Goal: Task Accomplishment & Management: Use online tool/utility

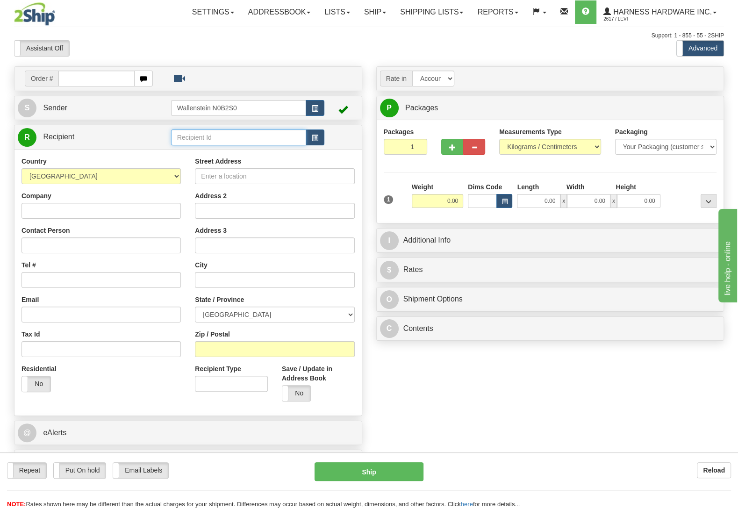
click at [204, 137] on input "text" at bounding box center [238, 137] width 135 height 16
type input "SUPK"
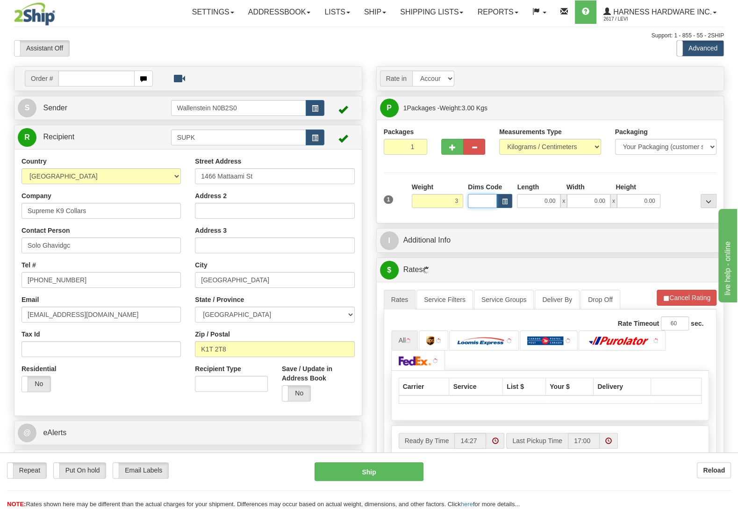
type input "3.00"
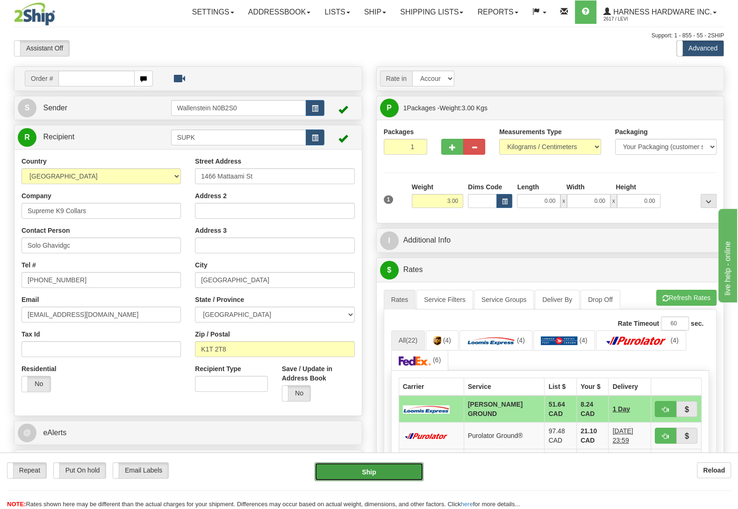
click at [357, 469] on button "Ship" at bounding box center [368, 471] width 109 height 19
type input "DD"
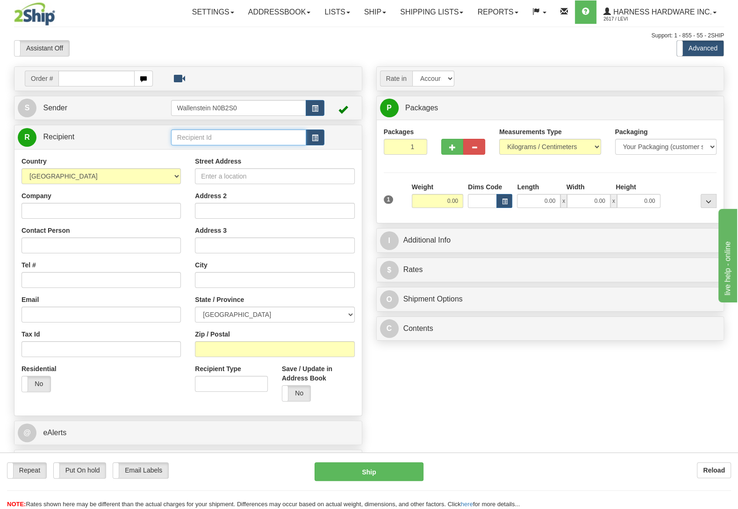
click at [212, 140] on input "text" at bounding box center [238, 137] width 135 height 16
type input "cuif"
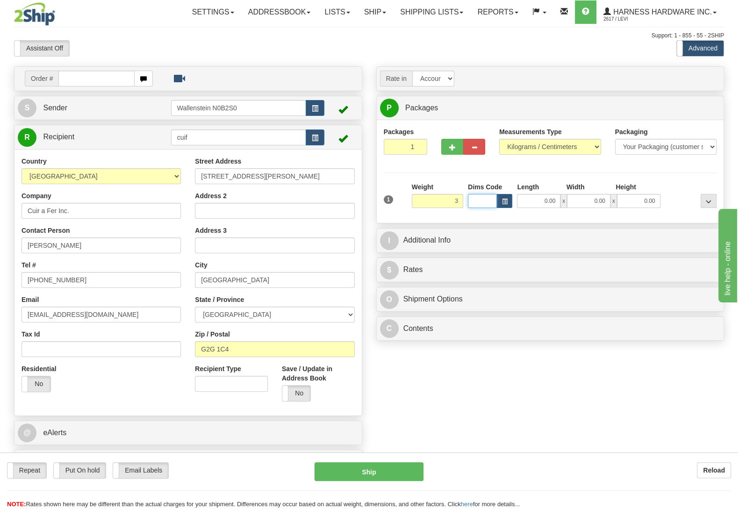
type input "3.00"
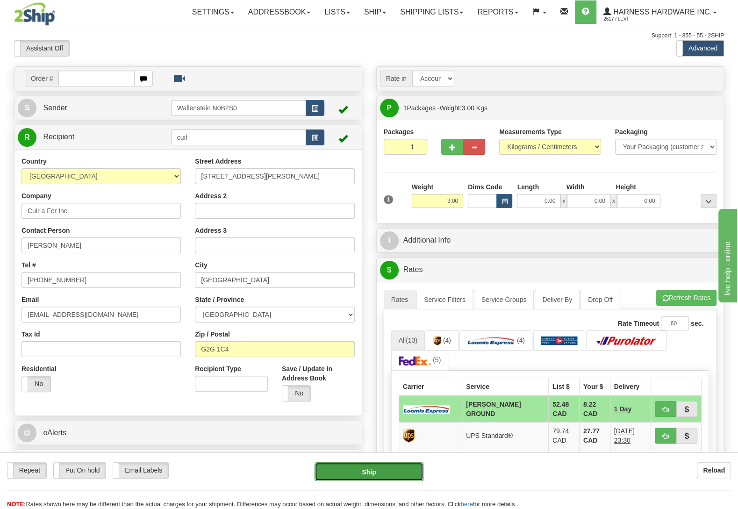
click at [369, 469] on button "Ship" at bounding box center [368, 471] width 109 height 19
type input "DD"
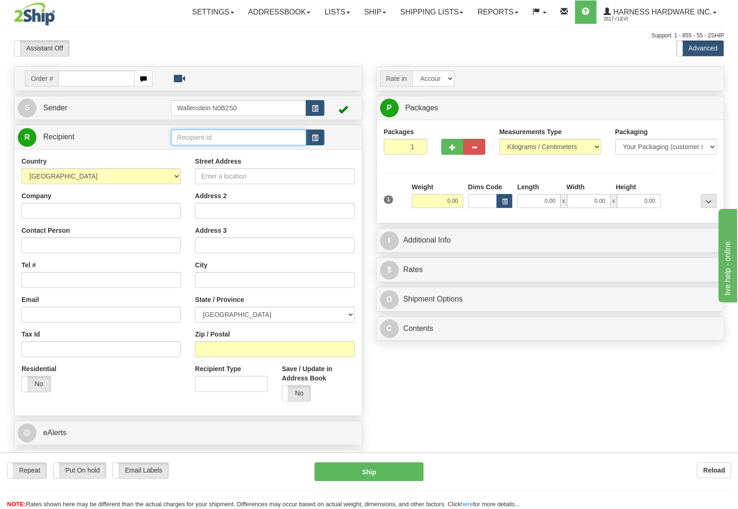
click at [199, 141] on input "text" at bounding box center [238, 137] width 135 height 16
type input "rocmd"
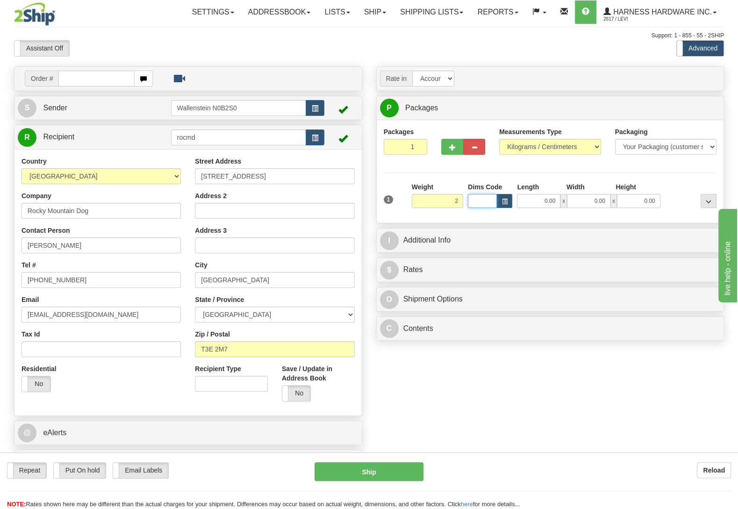
type input "2.00"
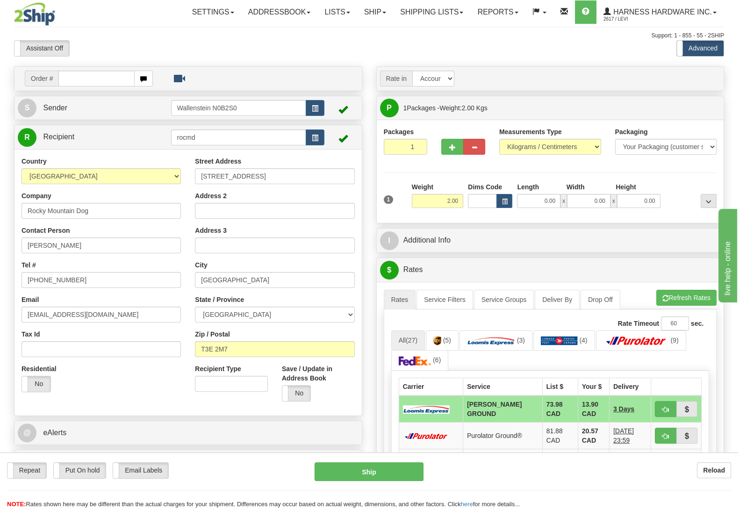
drag, startPoint x: 164, startPoint y: 467, endPoint x: 89, endPoint y: 462, distance: 74.9
click at [103, 466] on div "Repeat Repeat Put On hold Put On hold Print Order Slip Print Order Slip Email L…" at bounding box center [153, 470] width 293 height 16
click at [89, 462] on div "Repeat Repeat Put On hold Put On hold Print Order Slip Print Order Slip Email L…" at bounding box center [369, 480] width 738 height 57
click at [92, 467] on label "Put On hold" at bounding box center [80, 469] width 52 height 15
click at [347, 477] on button "Hold" at bounding box center [368, 471] width 109 height 19
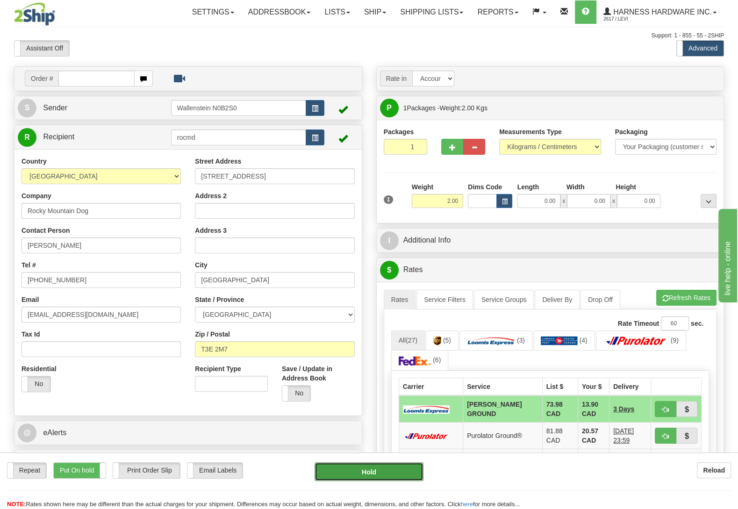
type input "DD"
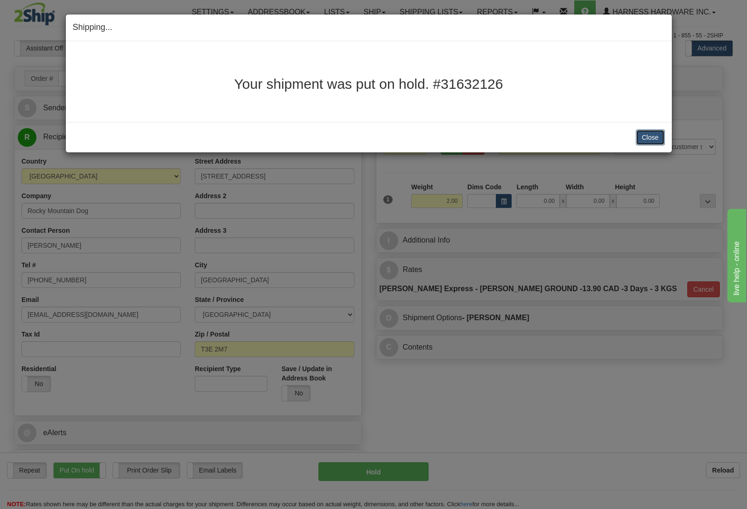
click at [652, 144] on button "Close" at bounding box center [650, 137] width 29 height 16
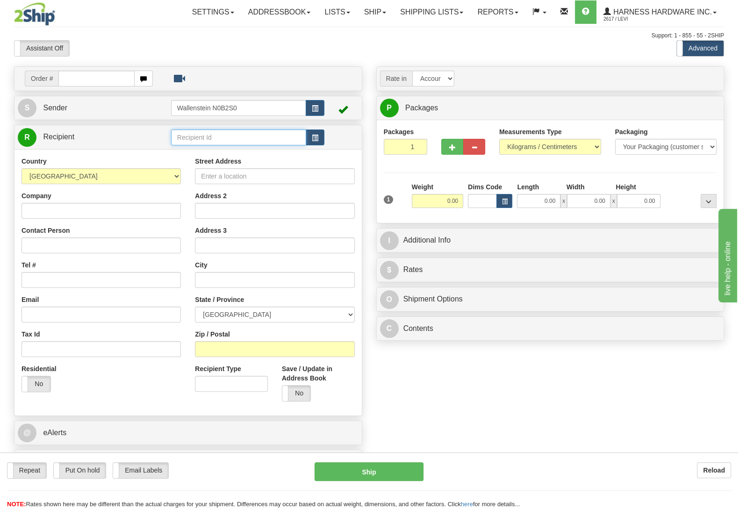
click at [215, 142] on input "text" at bounding box center [238, 137] width 135 height 16
type input "mtk"
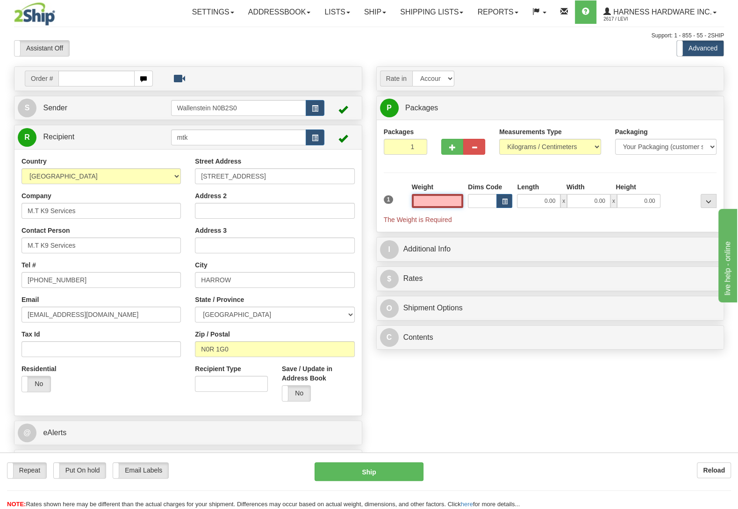
type input "5"
type input "2.00"
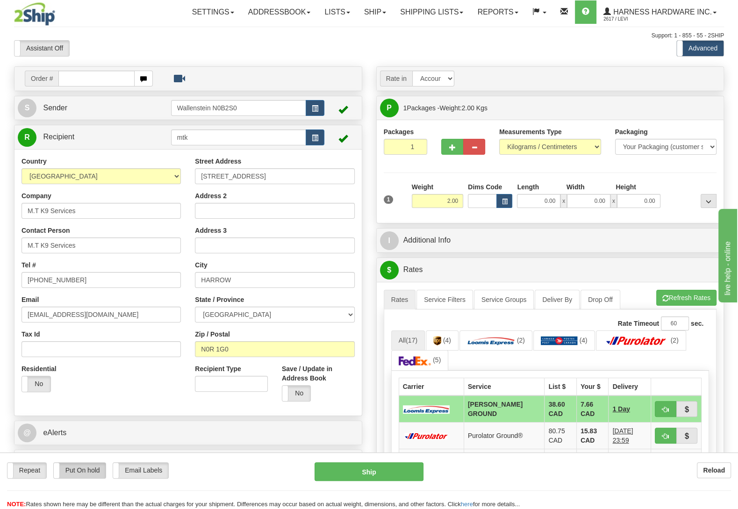
click at [82, 466] on label "Put On hold" at bounding box center [80, 469] width 52 height 15
click at [342, 472] on button "Hold" at bounding box center [368, 471] width 109 height 19
type input "DD"
